Goal: Task Accomplishment & Management: Manage account settings

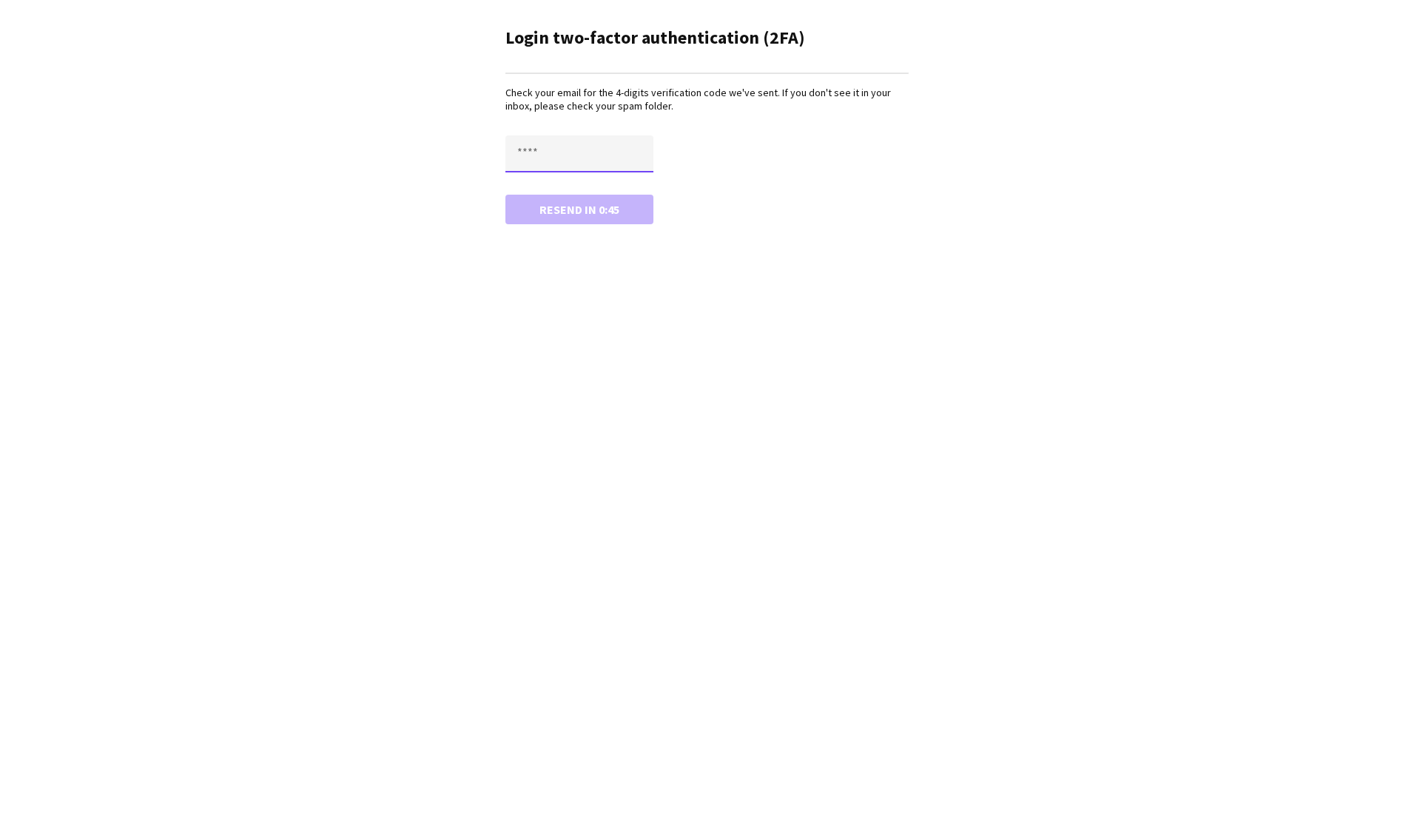
click at [516, 160] on input "text" at bounding box center [579, 154] width 148 height 37
paste input "****"
type input "****"
click at [535, 218] on button "Confirm" at bounding box center [579, 209] width 148 height 29
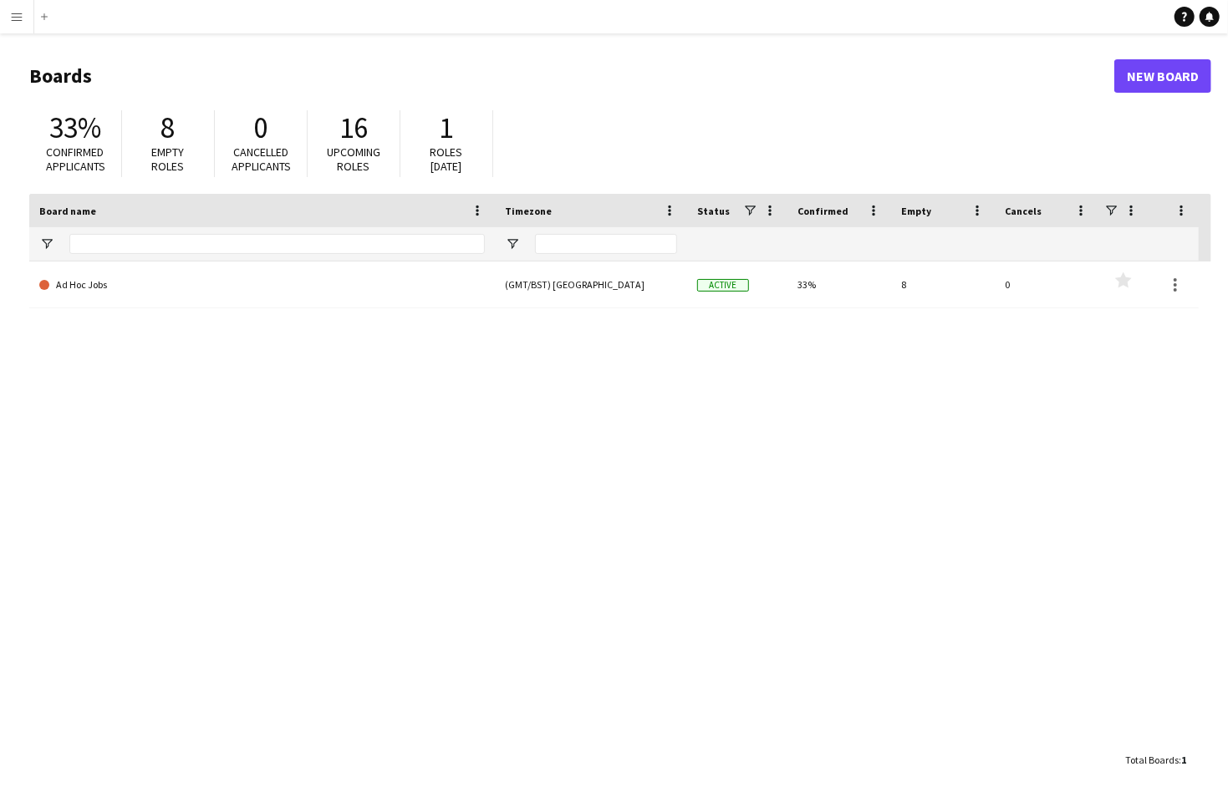
click at [922, 668] on div "Ad Hoc Jobs (GMT/BST) [GEOGRAPHIC_DATA] Active 33% 8 0 Favourites" at bounding box center [620, 503] width 1182 height 482
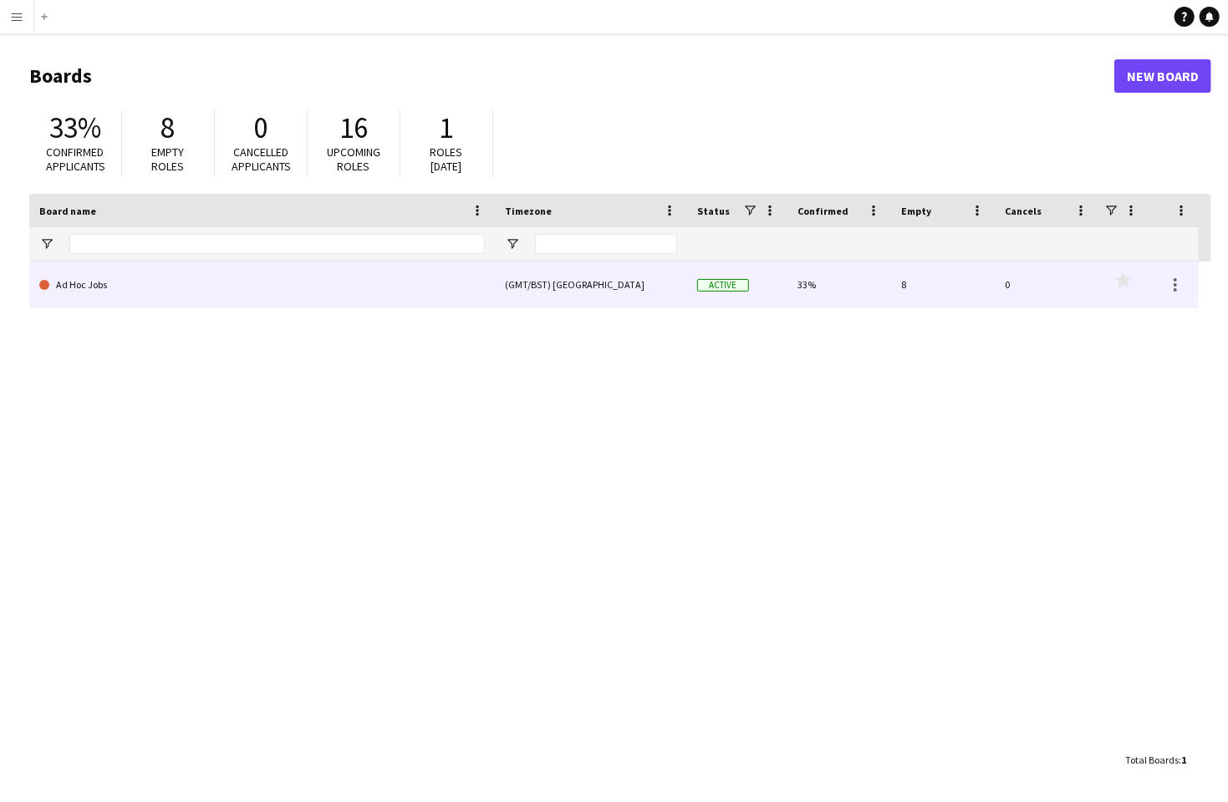
click at [97, 297] on link "Ad Hoc Jobs" at bounding box center [261, 285] width 445 height 47
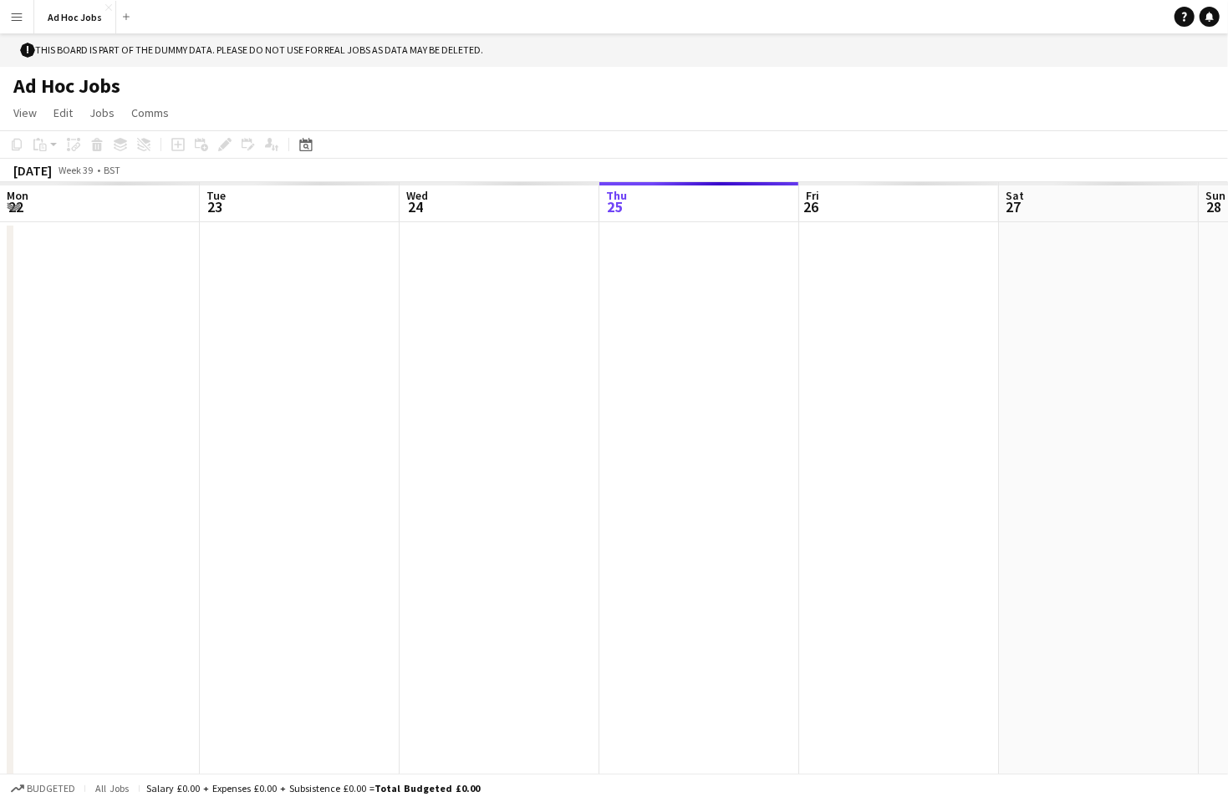
scroll to position [0, 399]
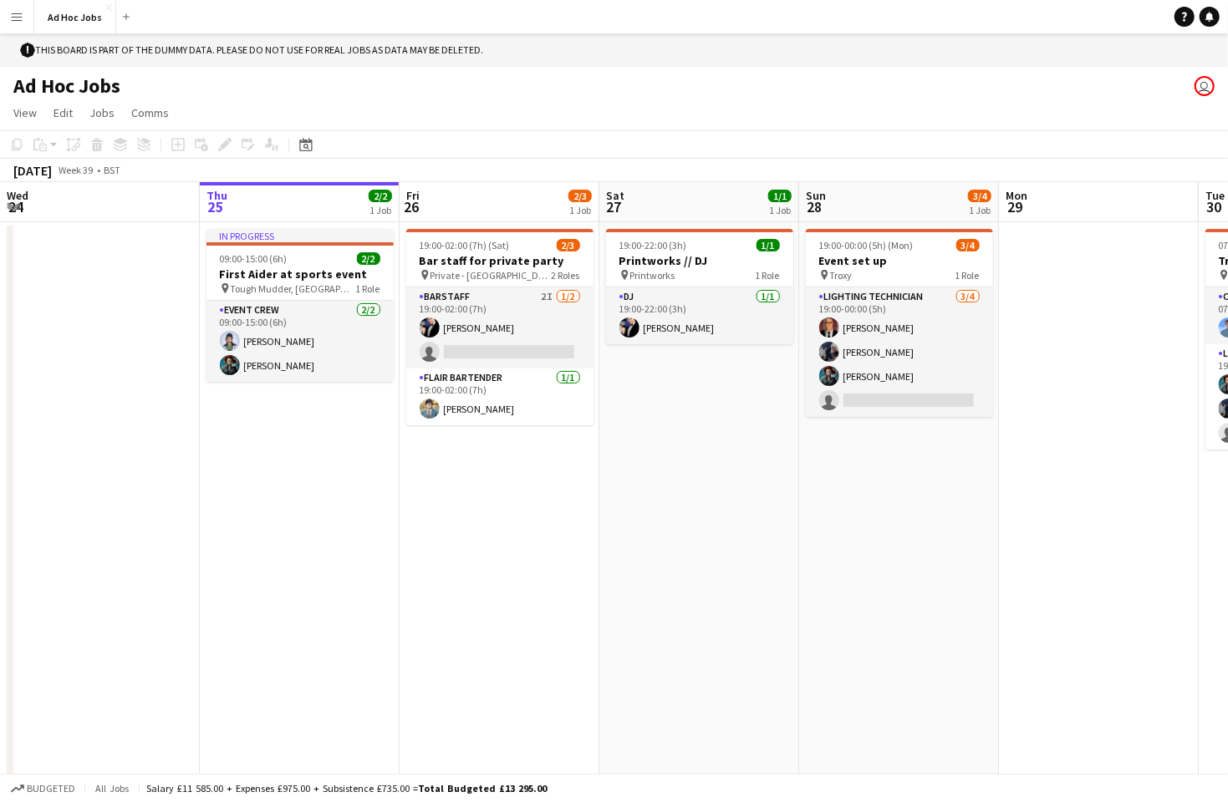
click at [15, 23] on app-icon "Menu" at bounding box center [16, 16] width 13 height 13
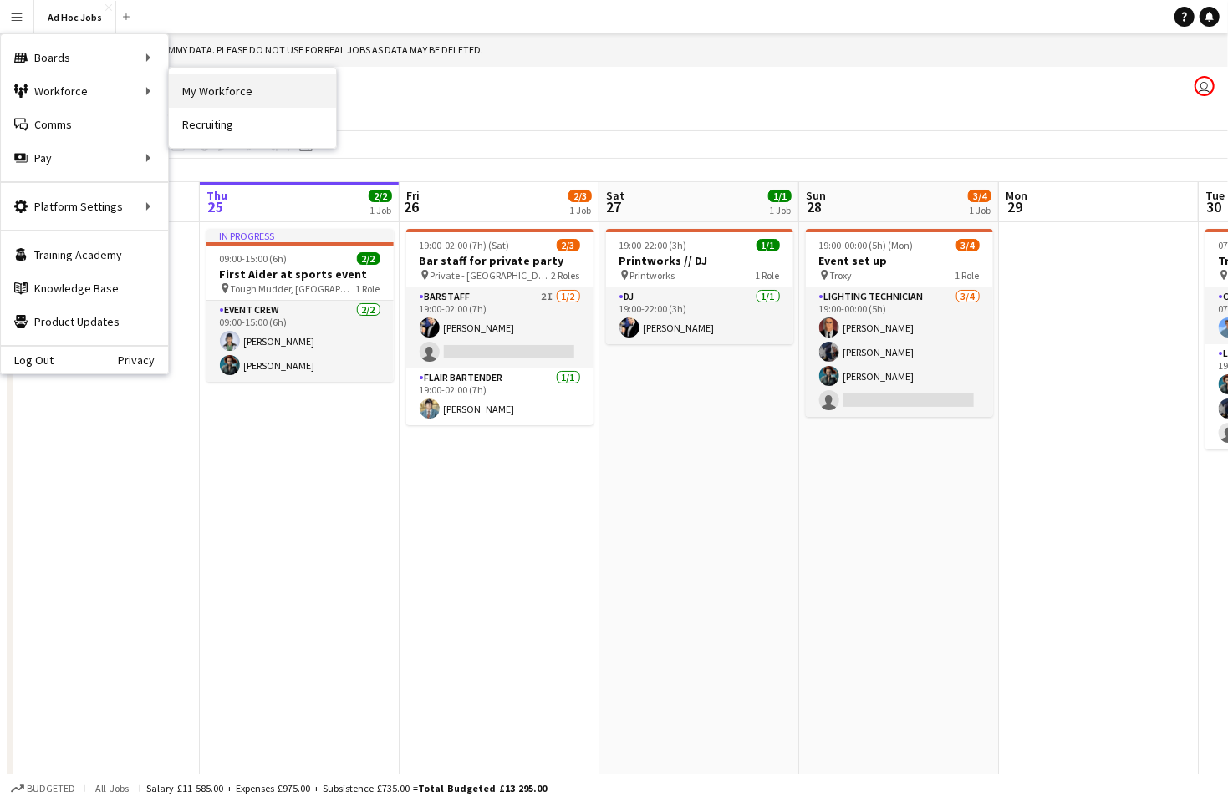
click at [230, 87] on link "My Workforce" at bounding box center [252, 90] width 167 height 33
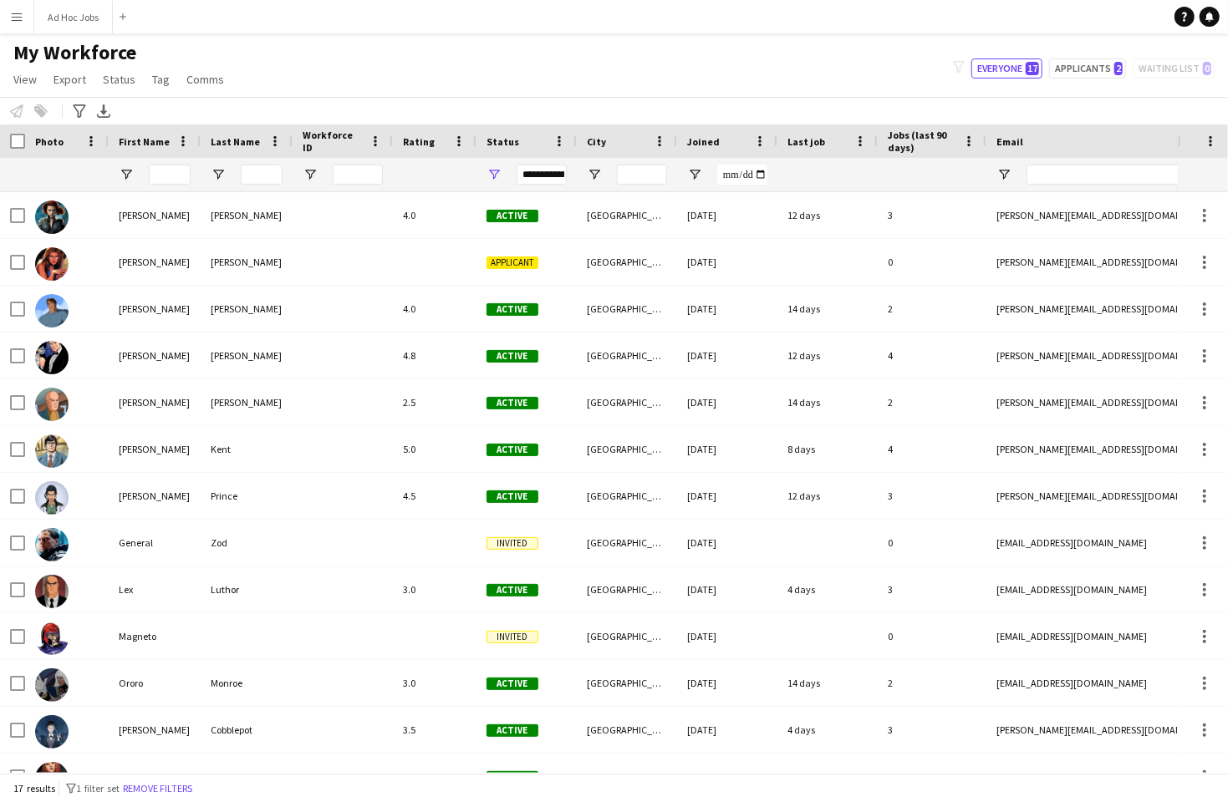
click at [16, 18] on app-icon "Menu" at bounding box center [16, 16] width 13 height 13
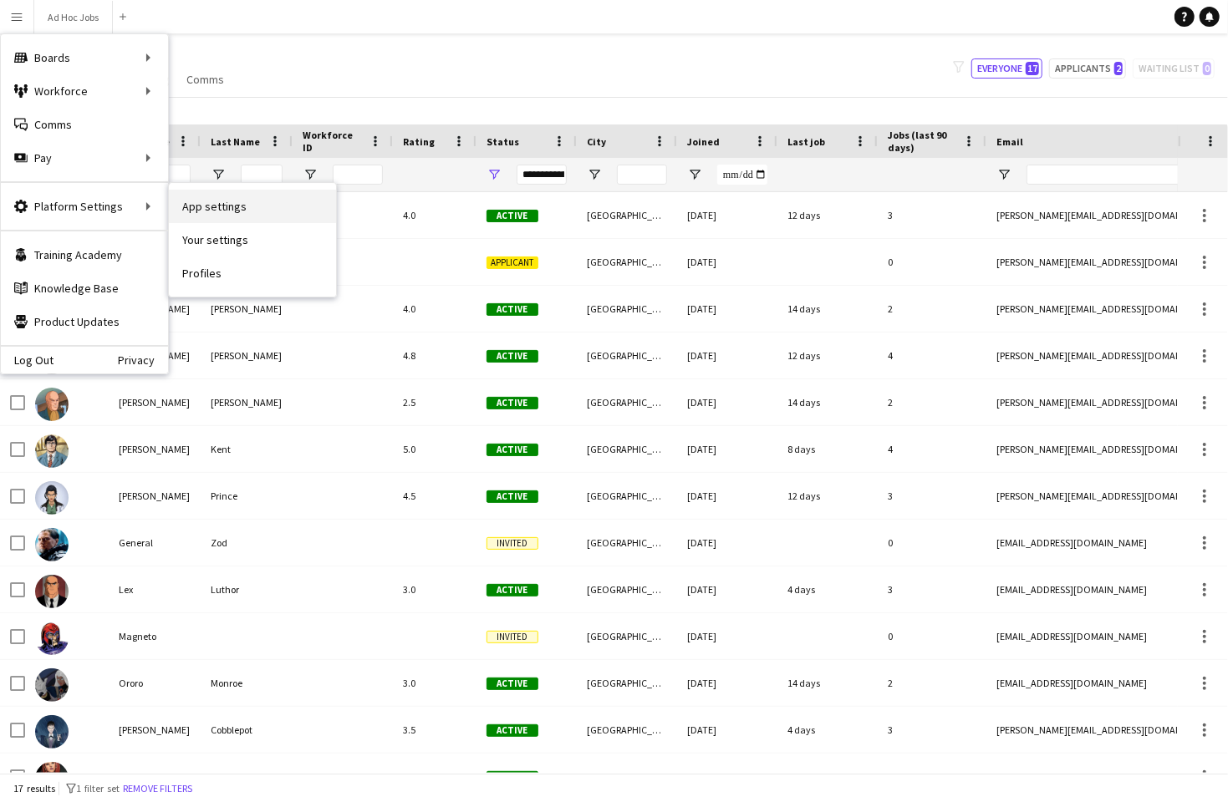
click at [223, 206] on link "App settings" at bounding box center [252, 206] width 167 height 33
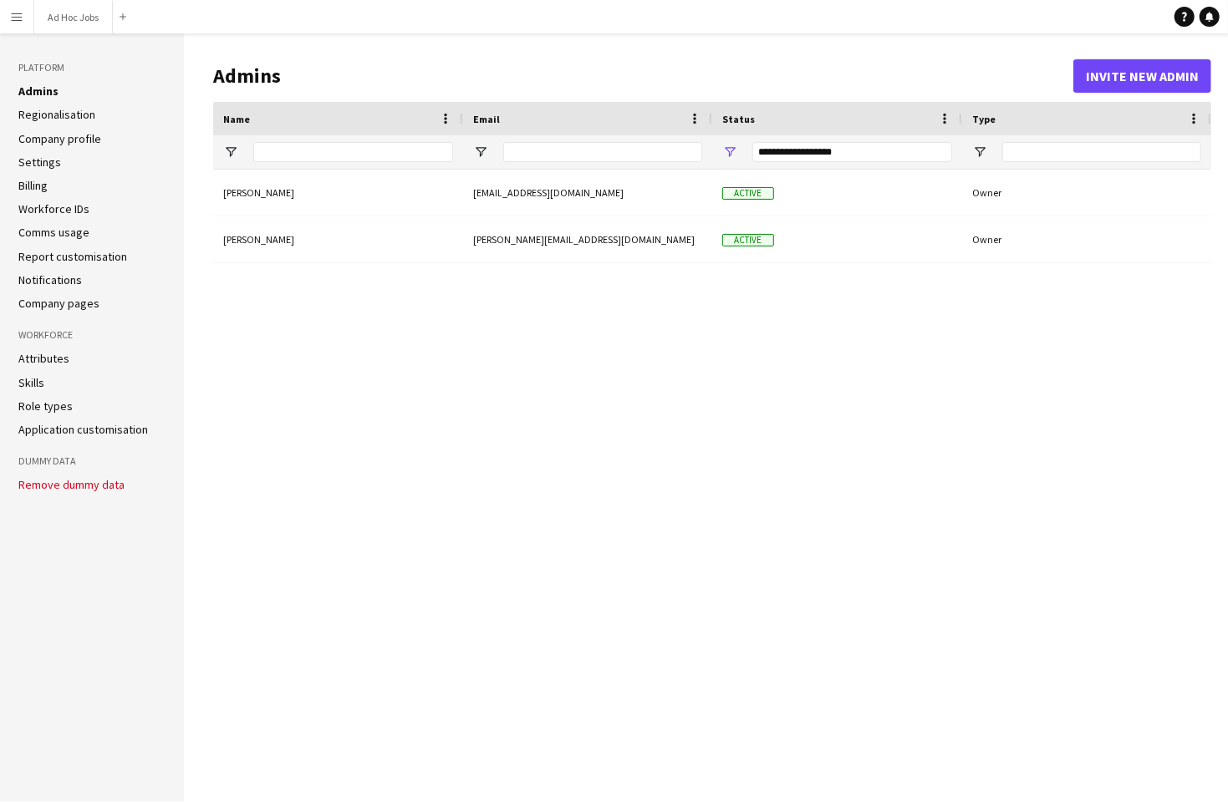
click at [304, 442] on div "Jack Hellewell jack@styled4.com Active Owner Peter Parker peter+demo-kiobv@live…" at bounding box center [712, 473] width 998 height 607
click at [17, 19] on app-icon "Menu" at bounding box center [16, 16] width 13 height 13
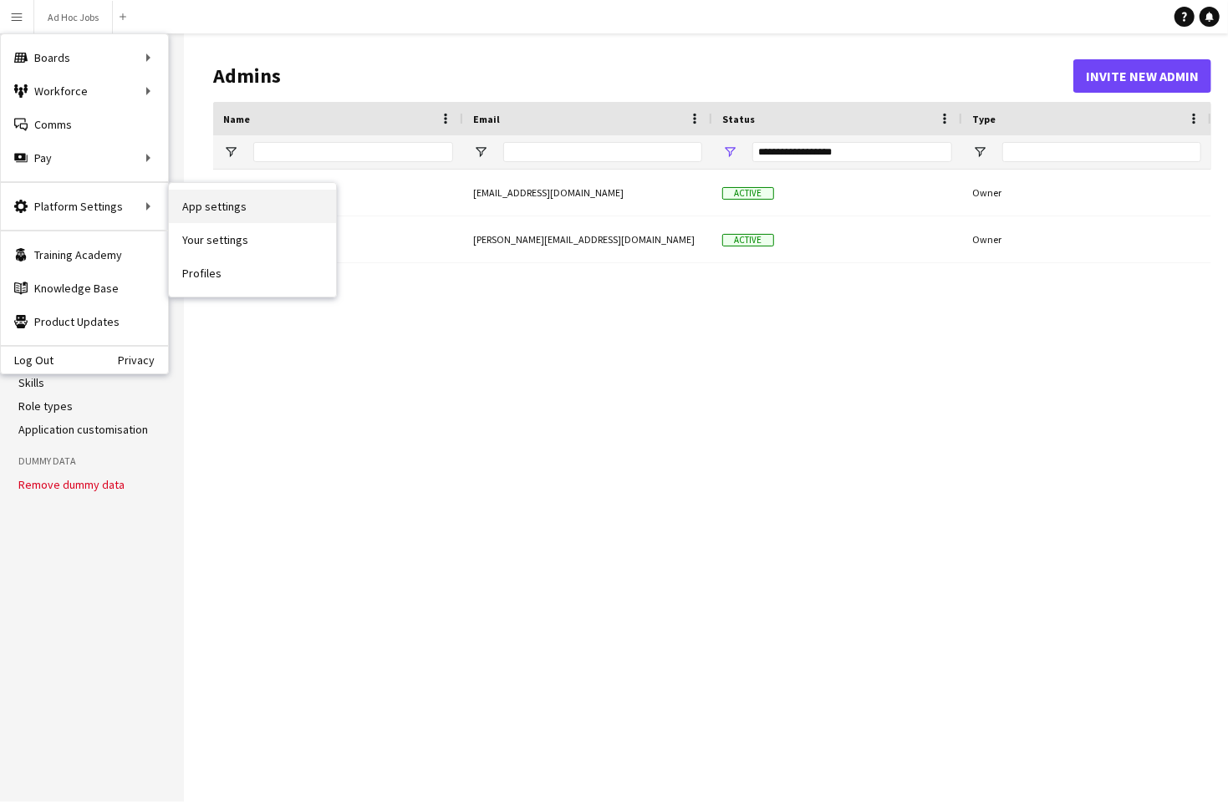
click at [220, 209] on link "App settings" at bounding box center [252, 206] width 167 height 33
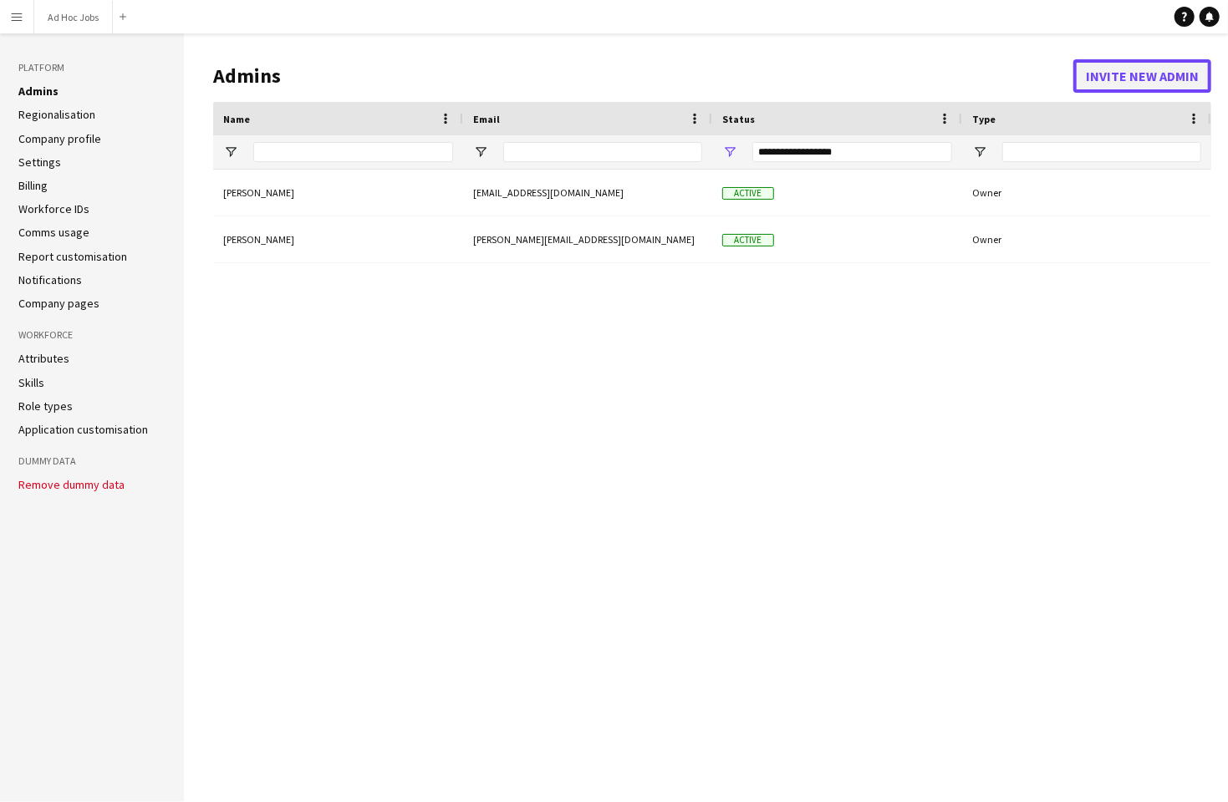
click at [1103, 84] on button "Invite new admin" at bounding box center [1142, 75] width 138 height 33
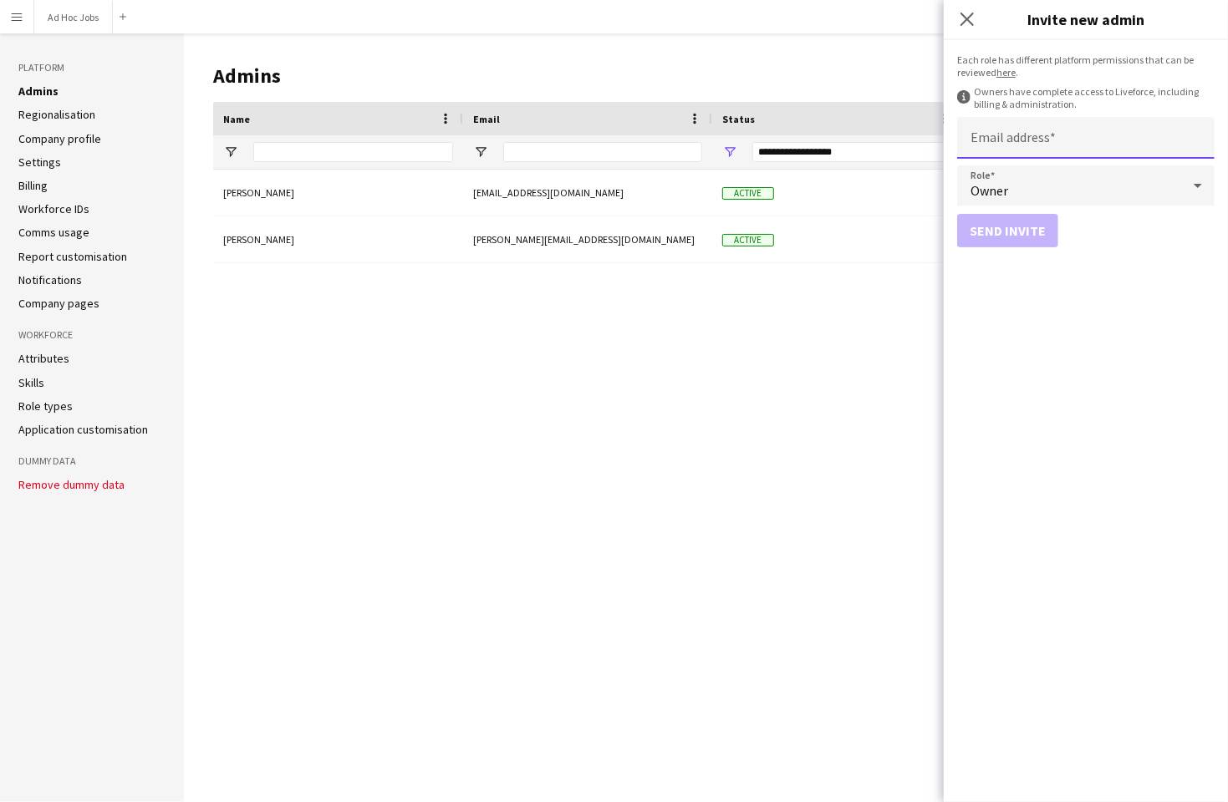
click at [1046, 143] on input "Email address" at bounding box center [1085, 138] width 257 height 42
type input "**********"
click at [1002, 231] on button "Send invite" at bounding box center [1007, 230] width 101 height 33
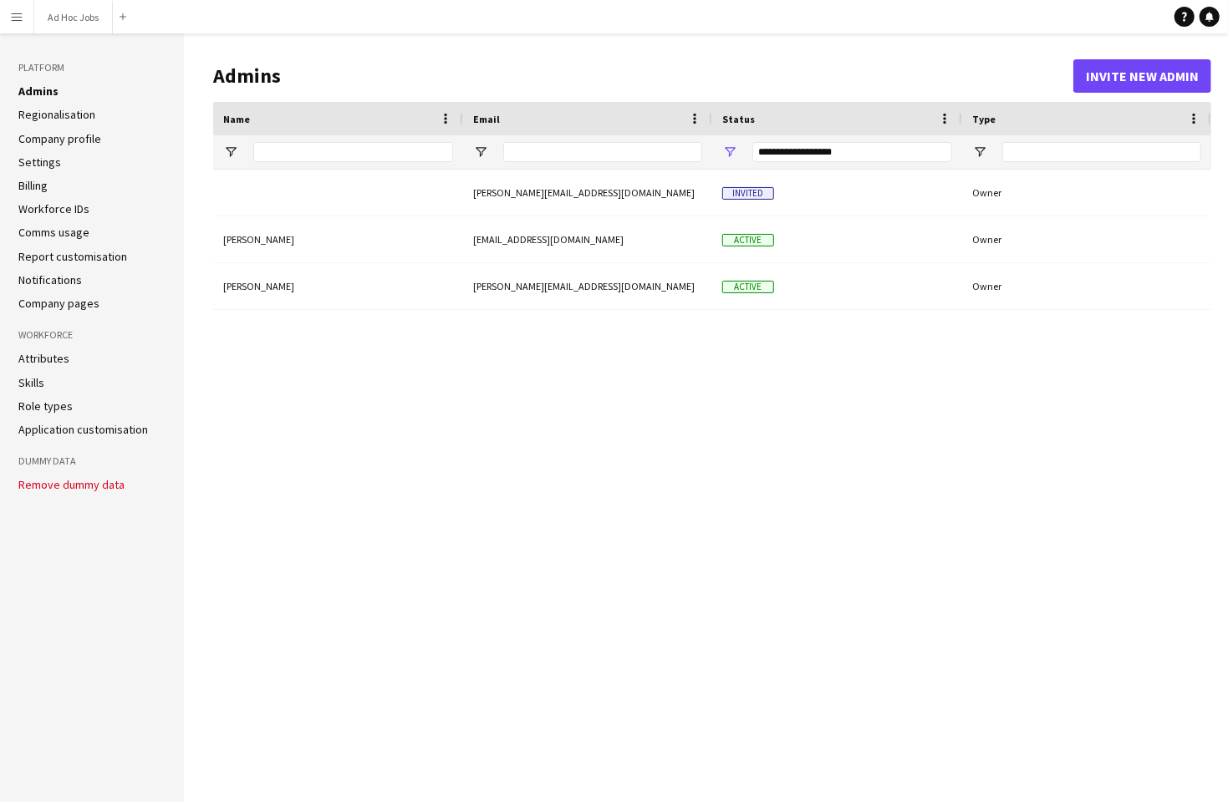
click at [13, 7] on button "Menu" at bounding box center [16, 16] width 33 height 33
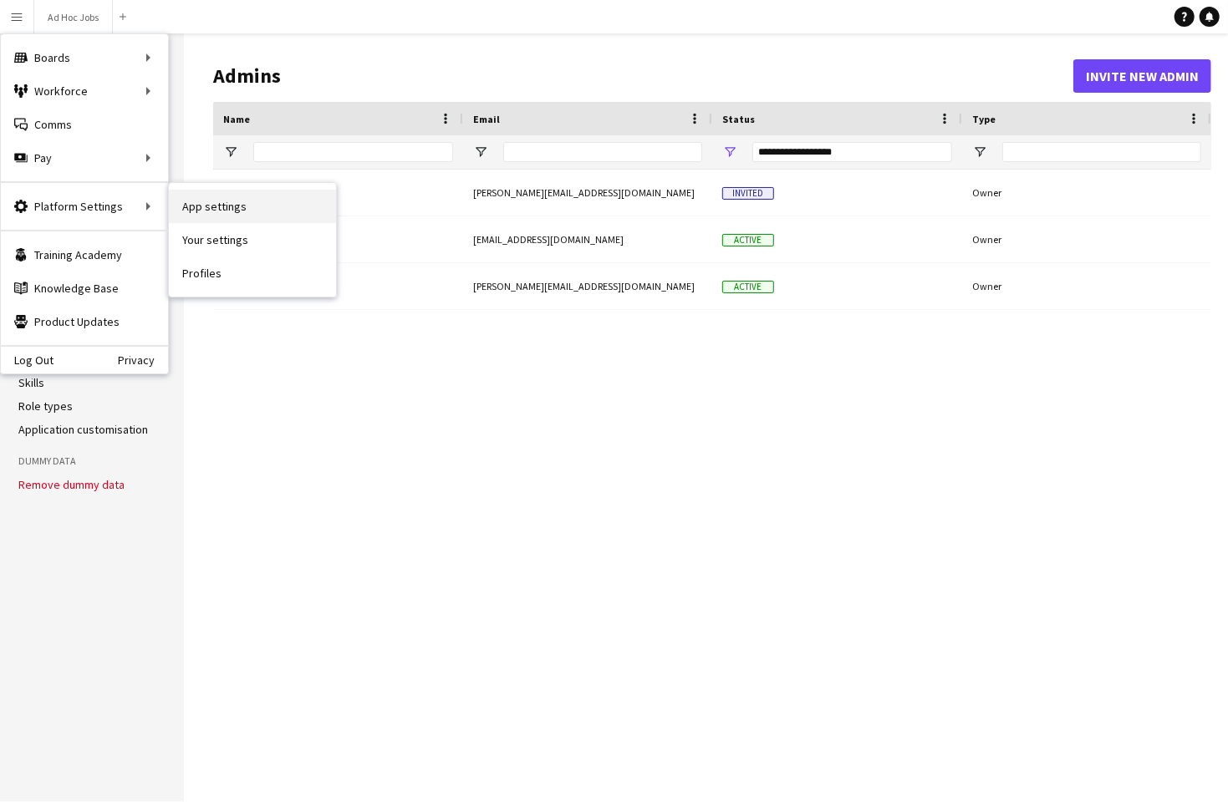
click at [211, 211] on link "App settings" at bounding box center [252, 206] width 167 height 33
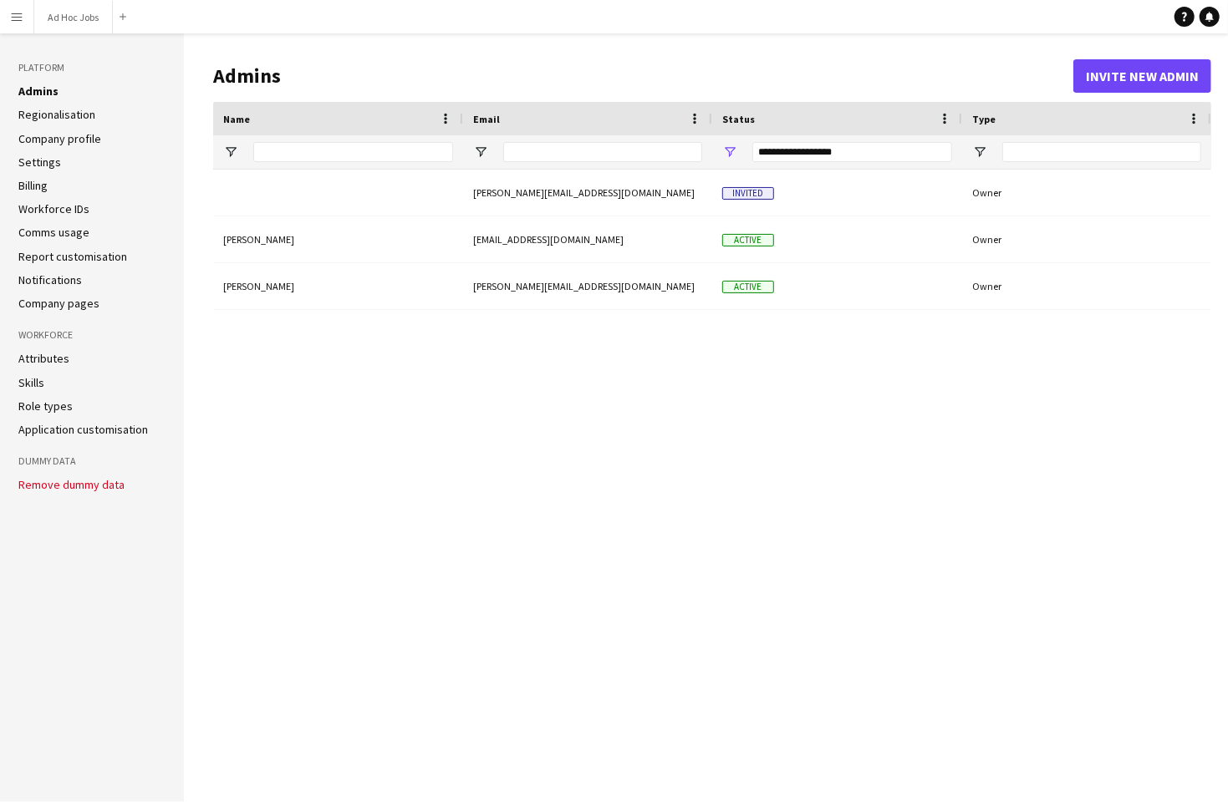
click at [41, 410] on link "Role types" at bounding box center [45, 406] width 54 height 15
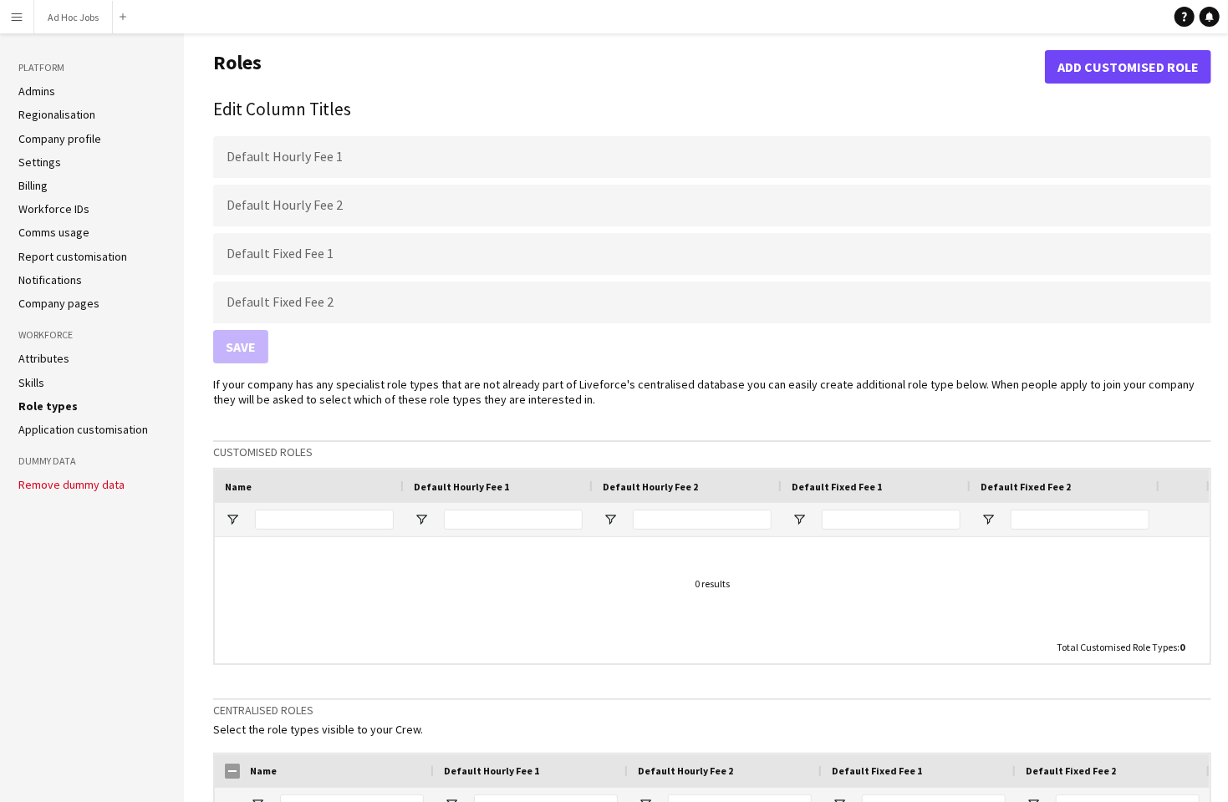
click at [38, 377] on link "Skills" at bounding box center [31, 382] width 26 height 15
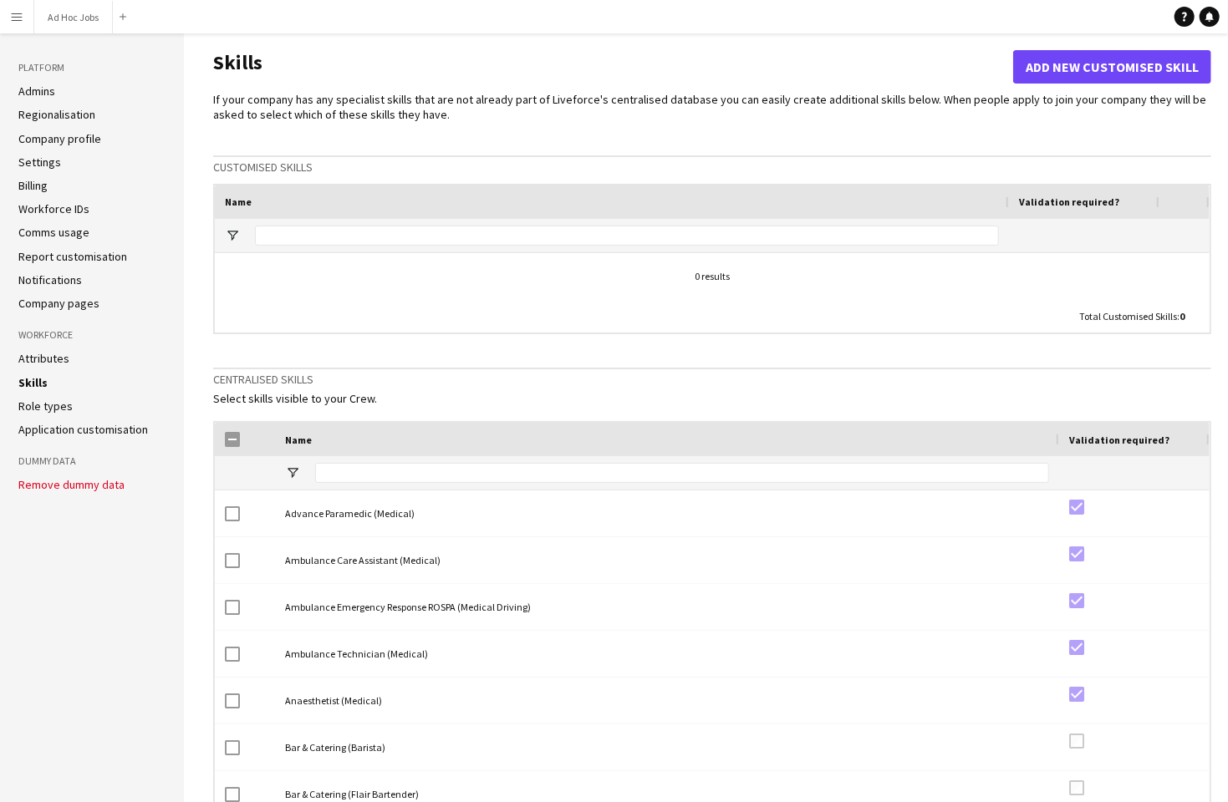
click at [58, 137] on link "Company profile" at bounding box center [59, 138] width 83 height 15
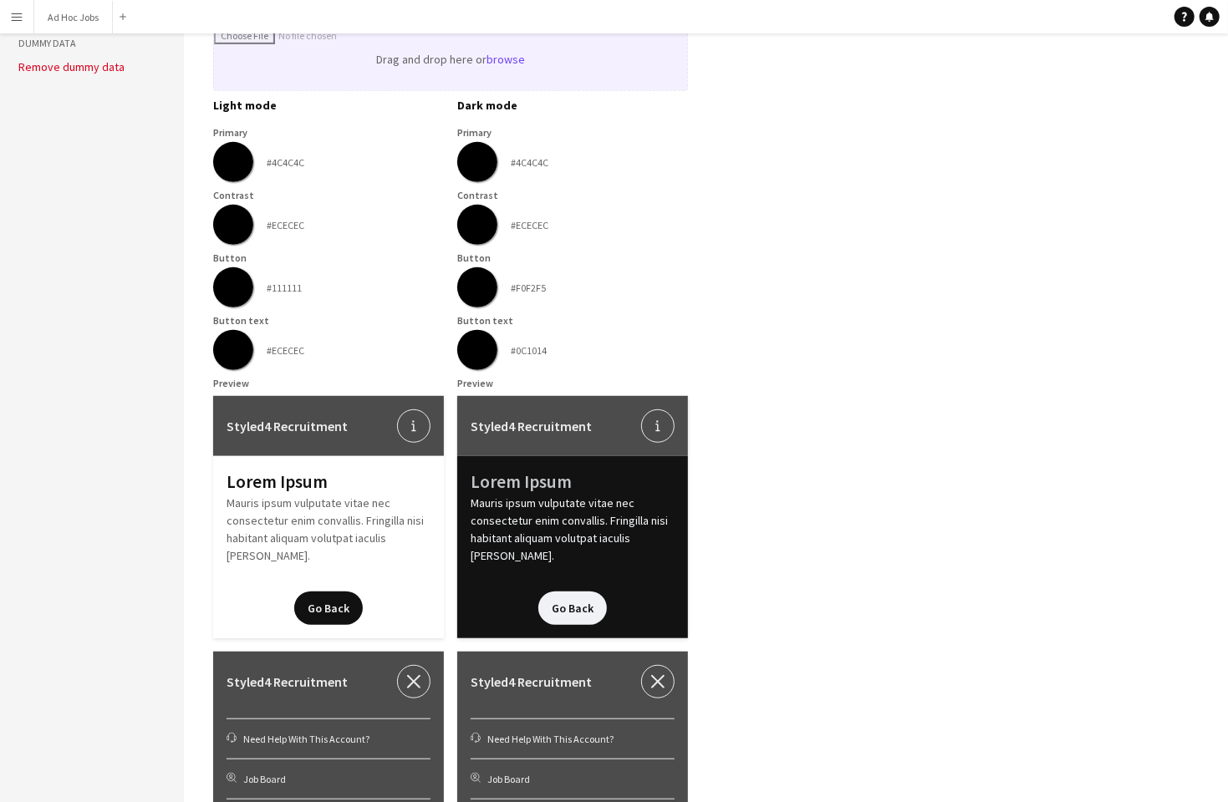
scroll to position [417, 0]
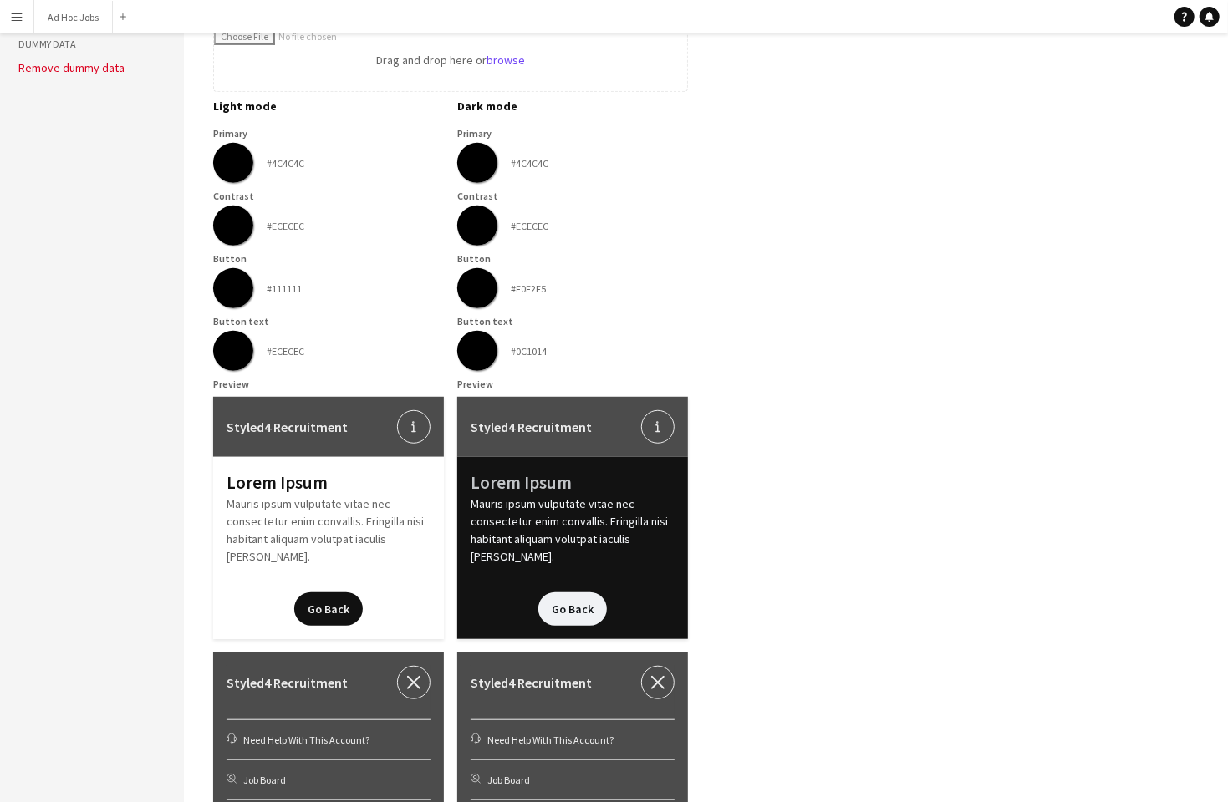
click at [929, 547] on app-company-profile-form "**********" at bounding box center [712, 266] width 998 height 1267
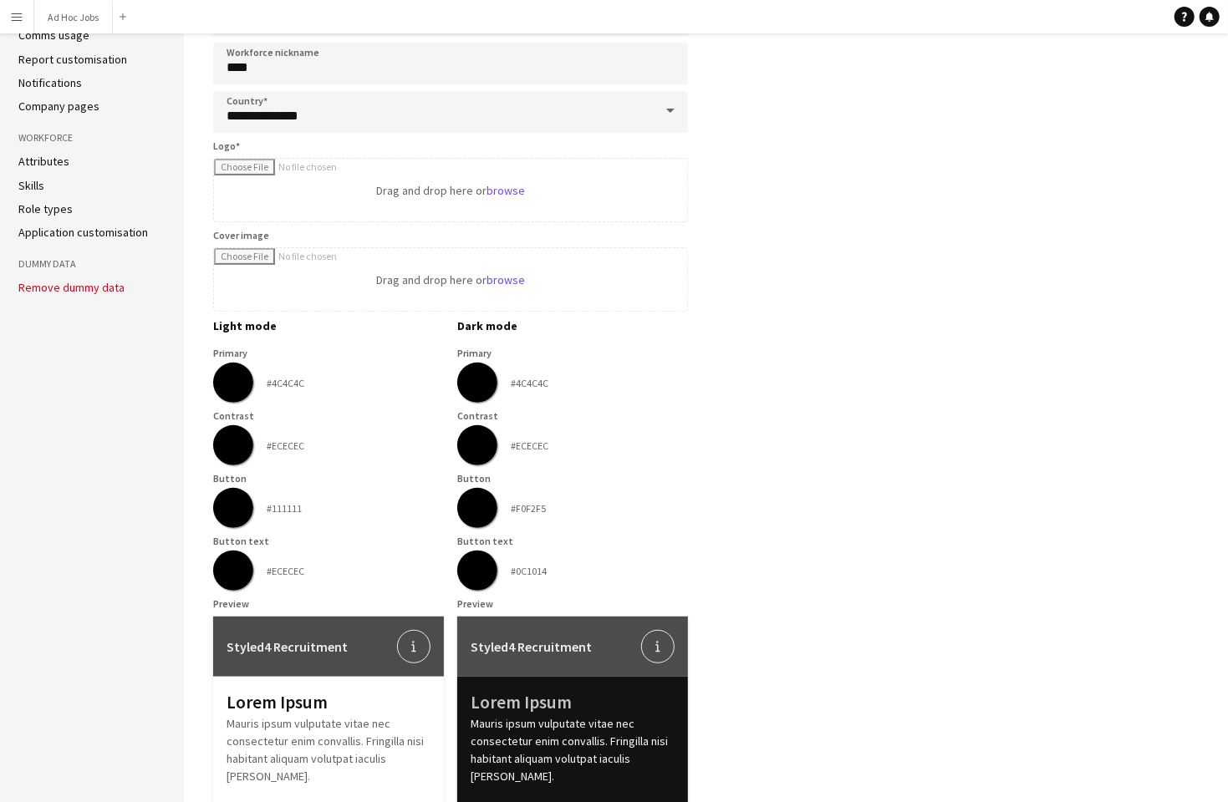
scroll to position [0, 0]
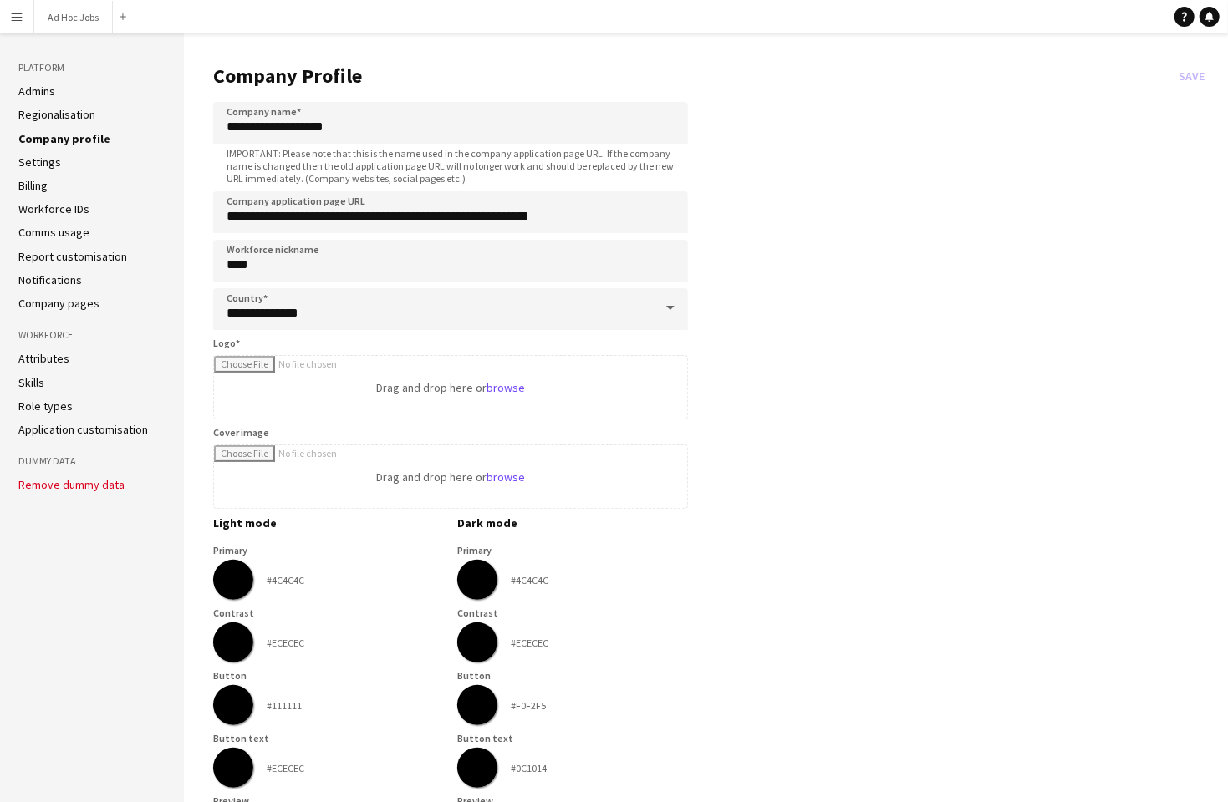
click at [19, 24] on button "Menu" at bounding box center [16, 16] width 33 height 33
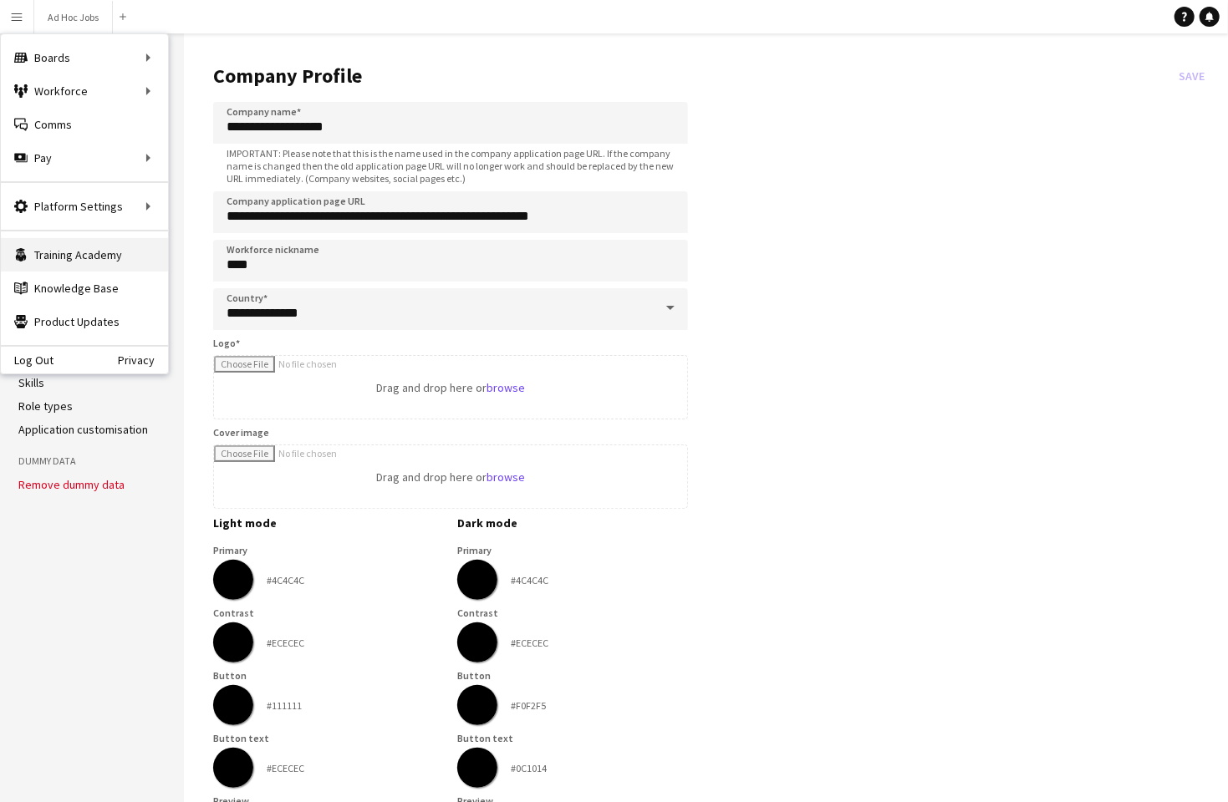
click at [62, 257] on link "Training Academy Training Academy" at bounding box center [84, 254] width 167 height 33
click at [54, 290] on link "Knowledge Base Knowledge Base" at bounding box center [84, 288] width 167 height 33
click at [1185, 18] on icon "Help" at bounding box center [1184, 17] width 10 height 10
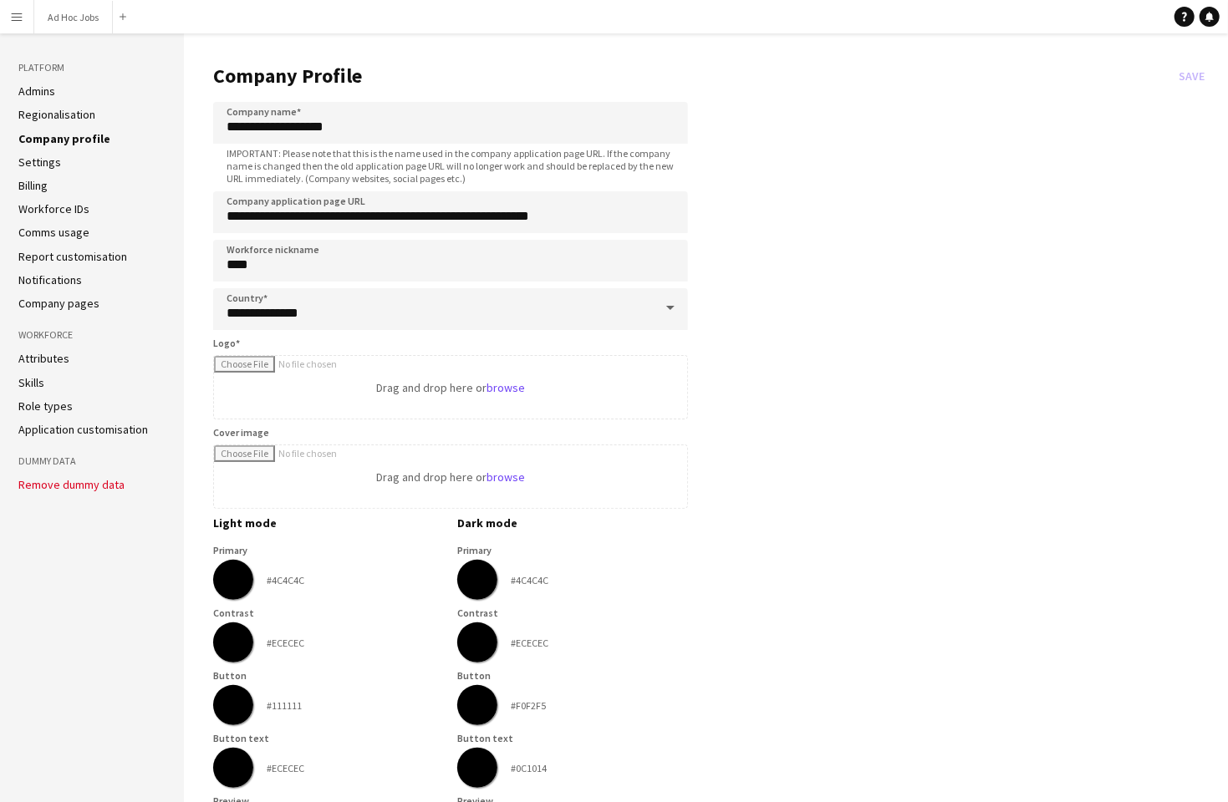
click at [499, 349] on div "Logo Drag and drop here or browse" at bounding box center [450, 378] width 475 height 83
click at [19, 22] on app-icon "Menu" at bounding box center [16, 16] width 13 height 13
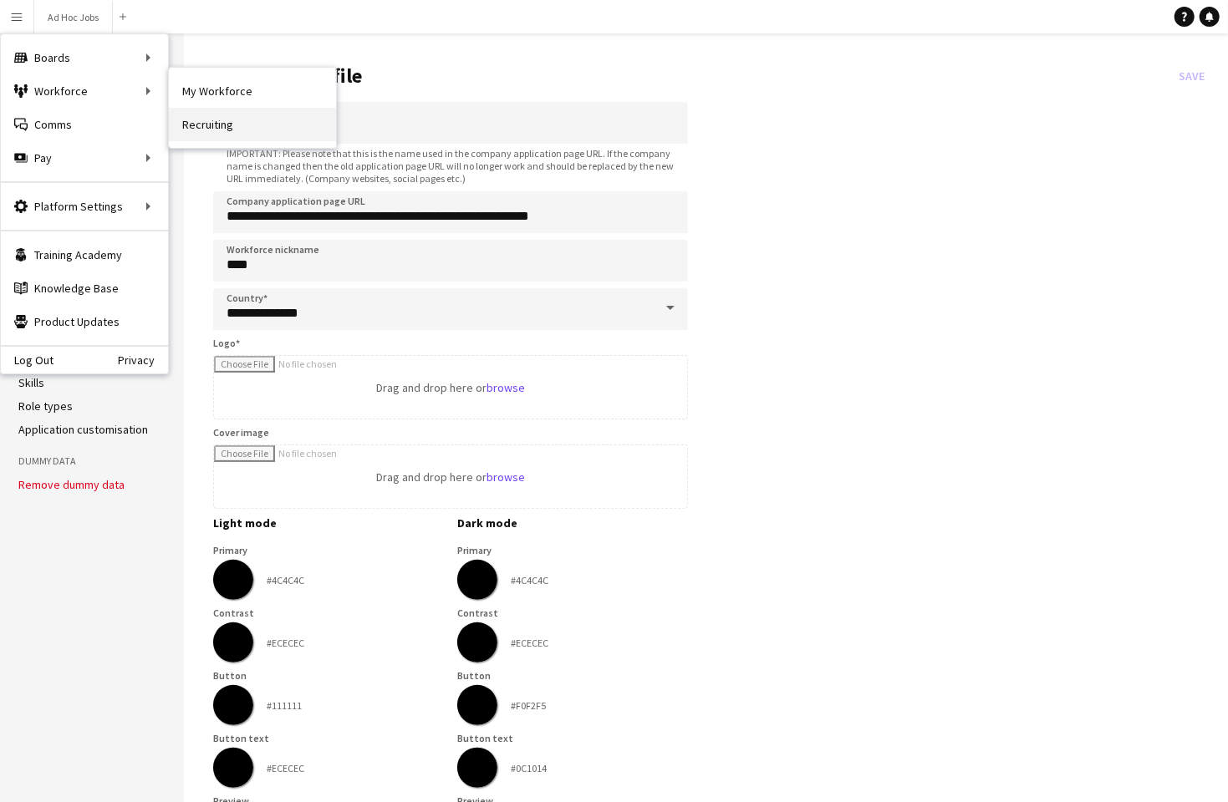
click at [206, 128] on link "Recruiting" at bounding box center [252, 124] width 167 height 33
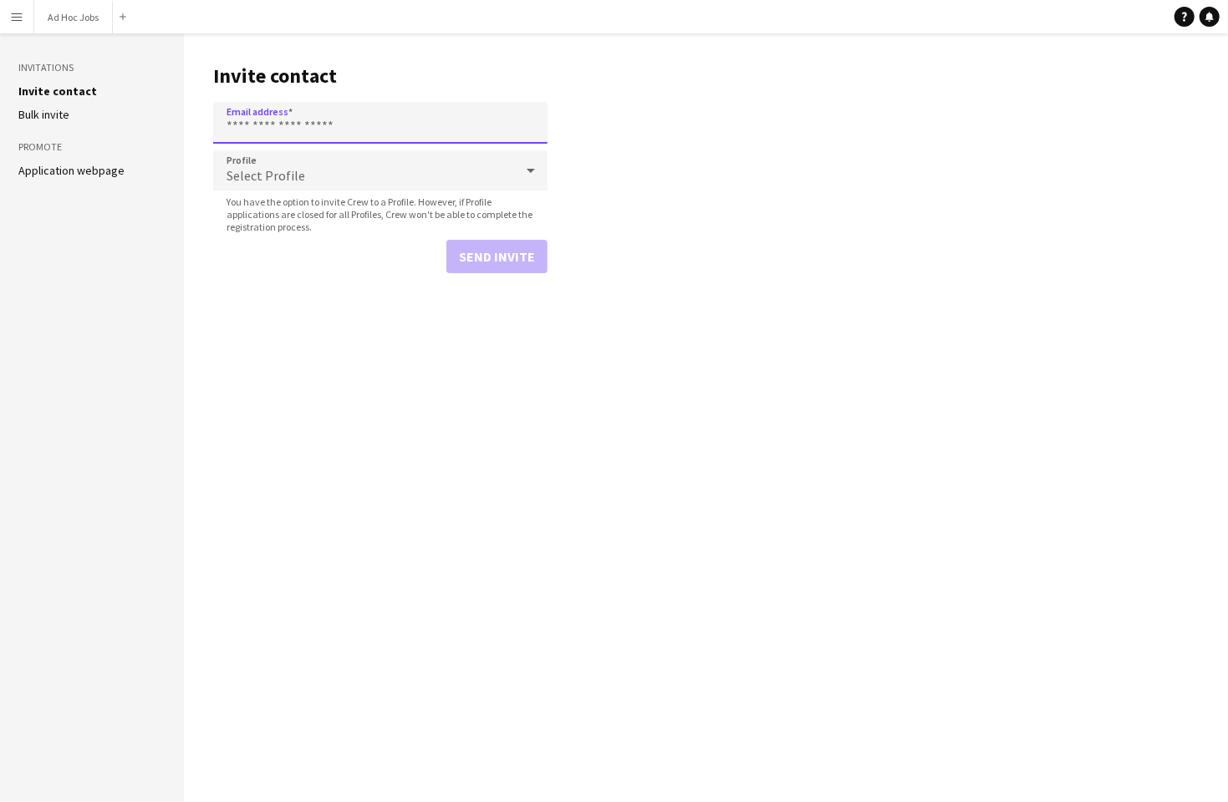
click at [307, 126] on input "Email address" at bounding box center [380, 123] width 334 height 42
click at [653, 176] on main "Invite contact Email address Profile Select Profile You have the option to invi…" at bounding box center [706, 417] width 1044 height 769
